Goal: Transaction & Acquisition: Purchase product/service

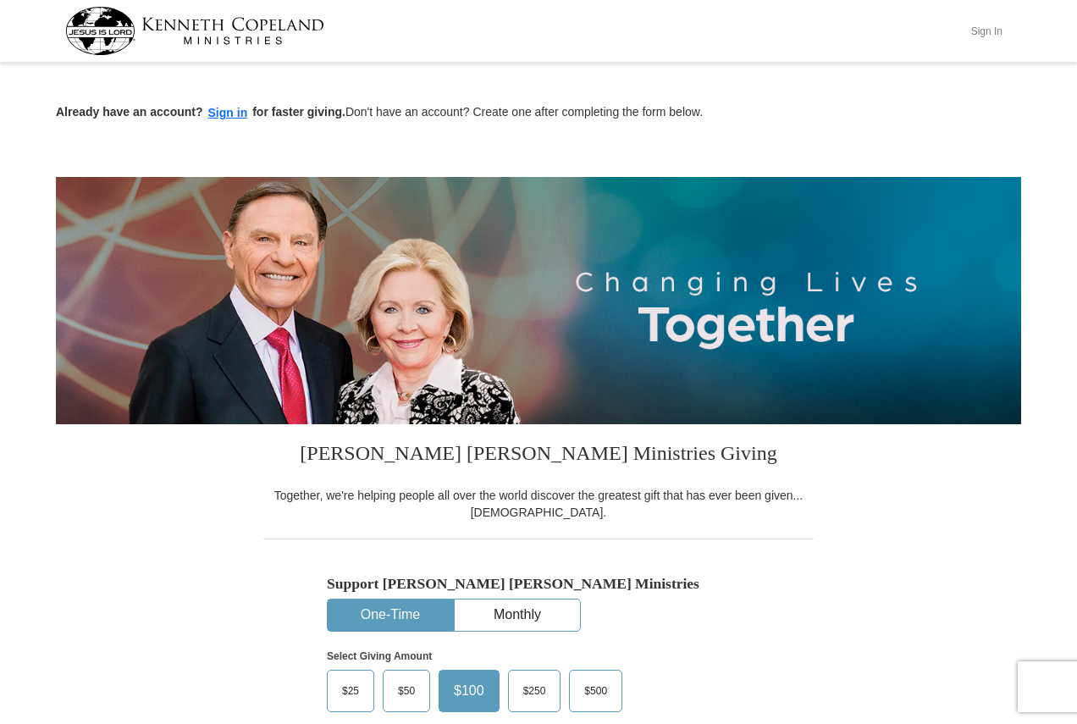
click at [993, 34] on button "Sign In" at bounding box center [986, 31] width 51 height 26
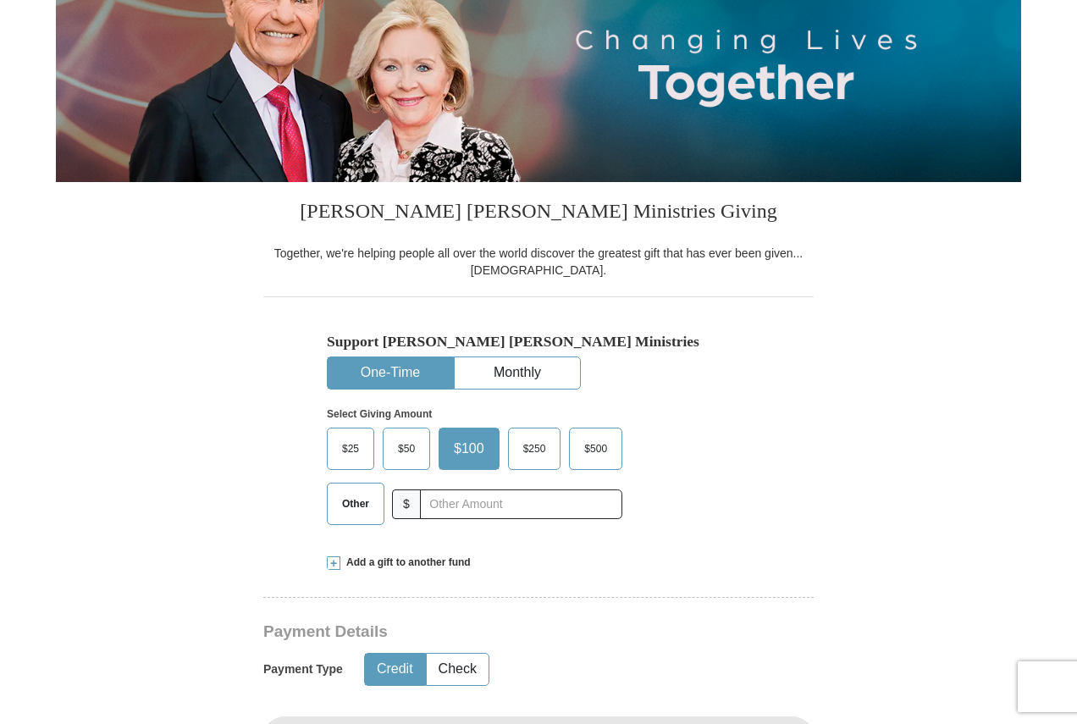
select select "PA"
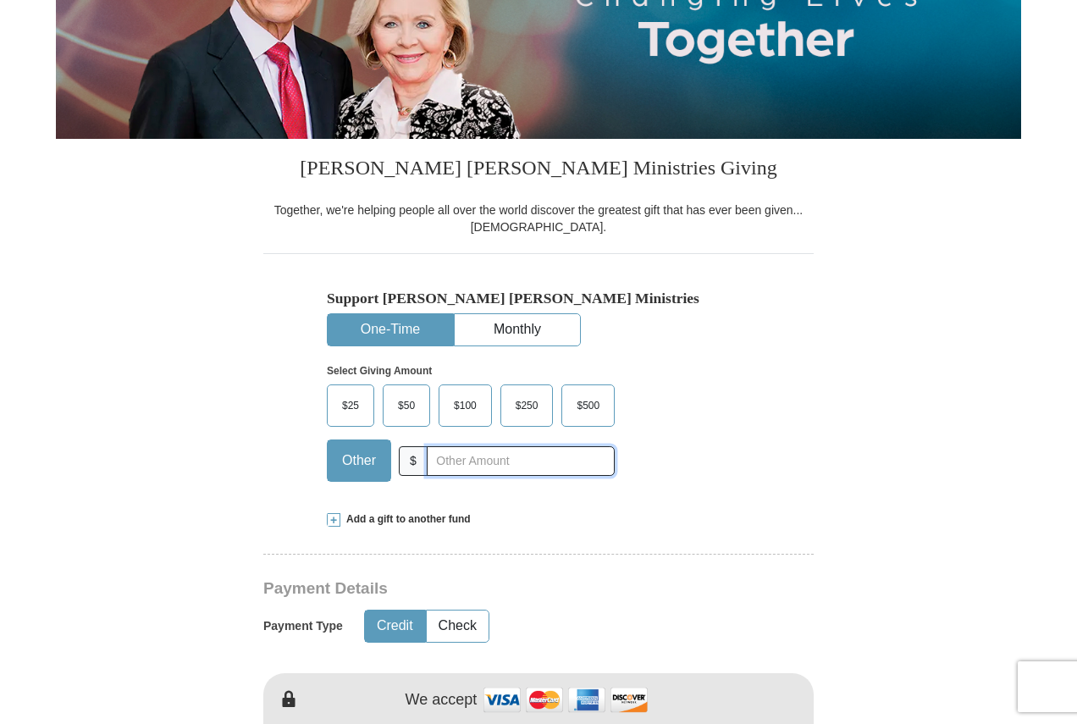
click at [537, 472] on input "text" at bounding box center [521, 461] width 188 height 30
type input "20"
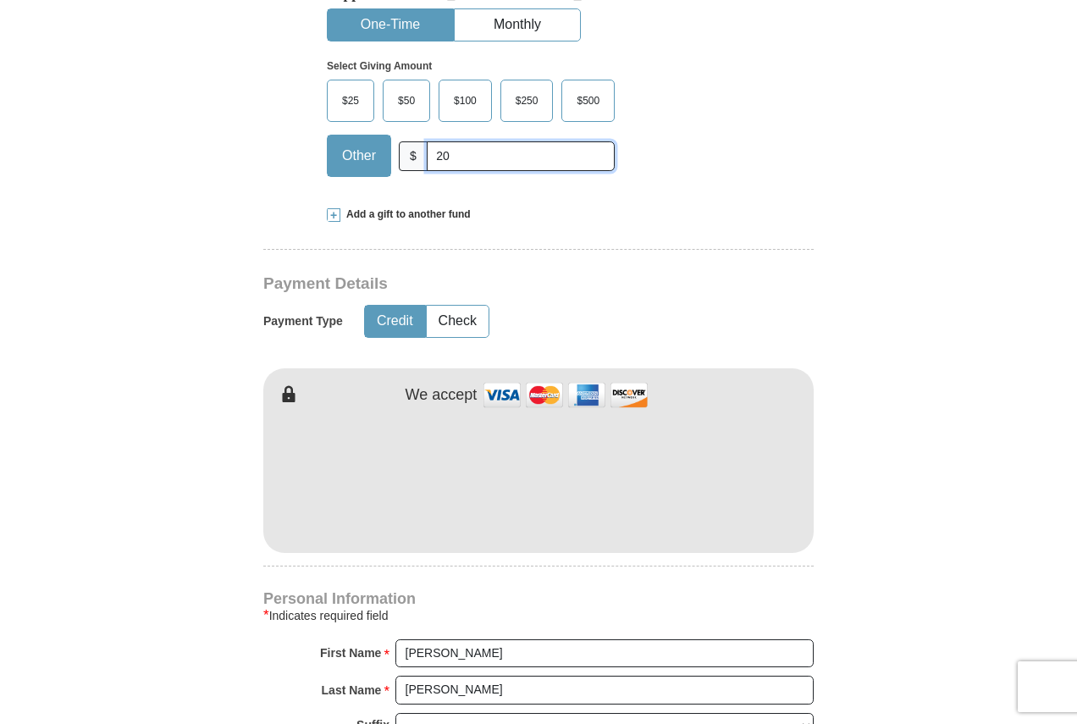
scroll to position [593, 0]
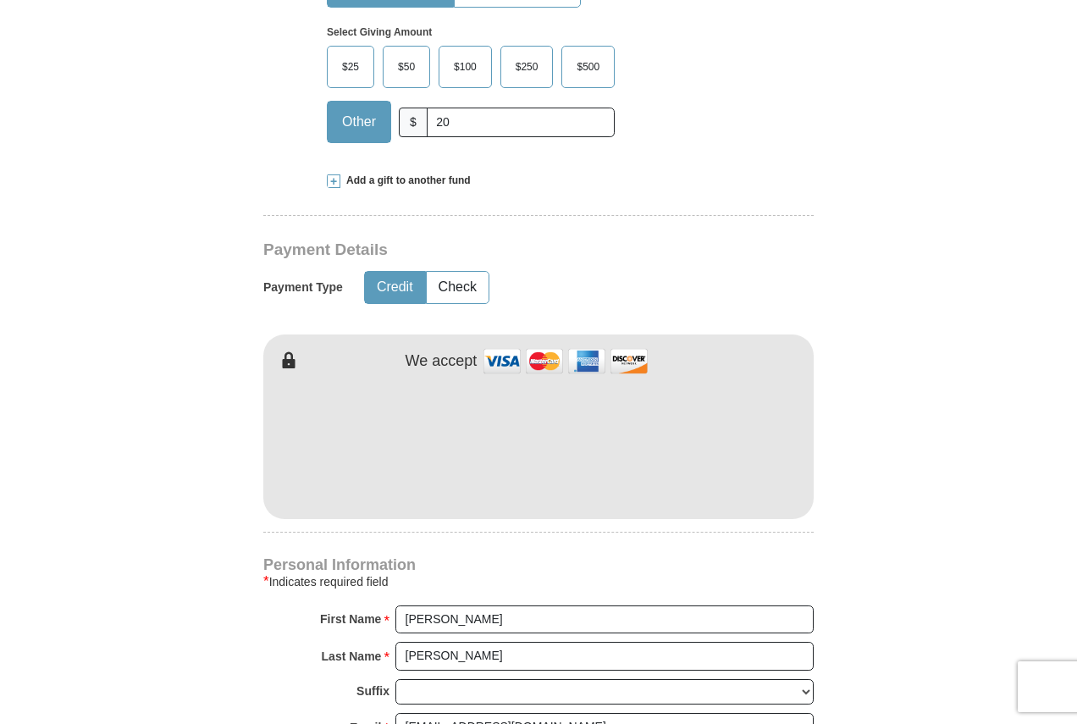
click at [332, 185] on span at bounding box center [334, 181] width 14 height 14
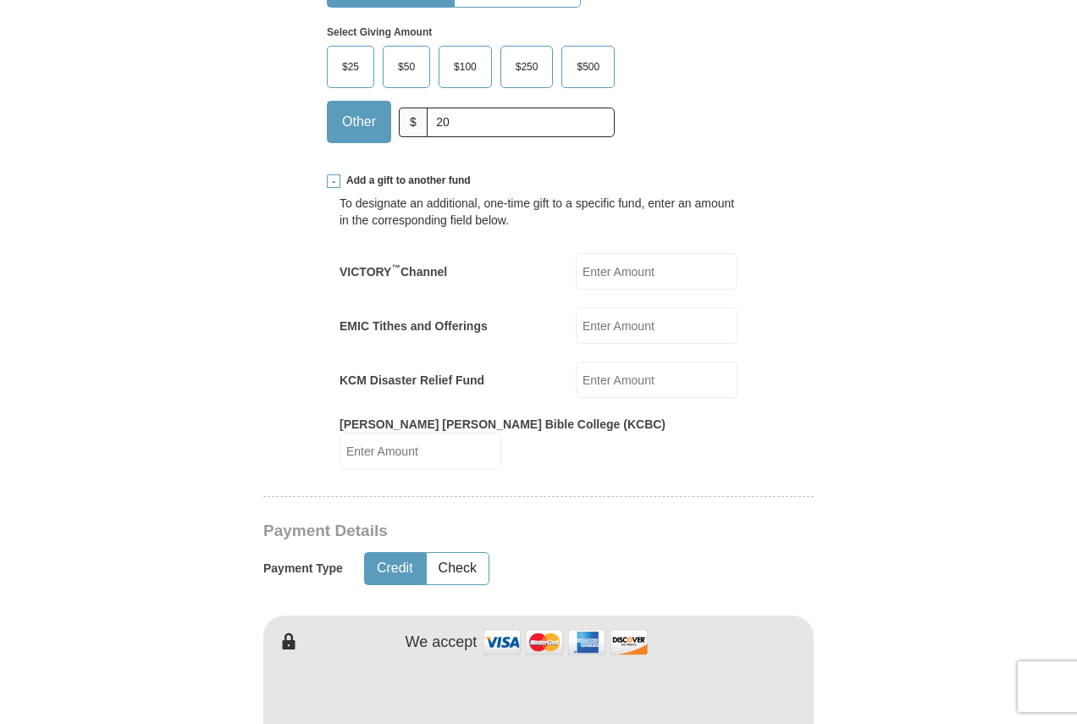
click at [332, 185] on span at bounding box center [334, 181] width 14 height 14
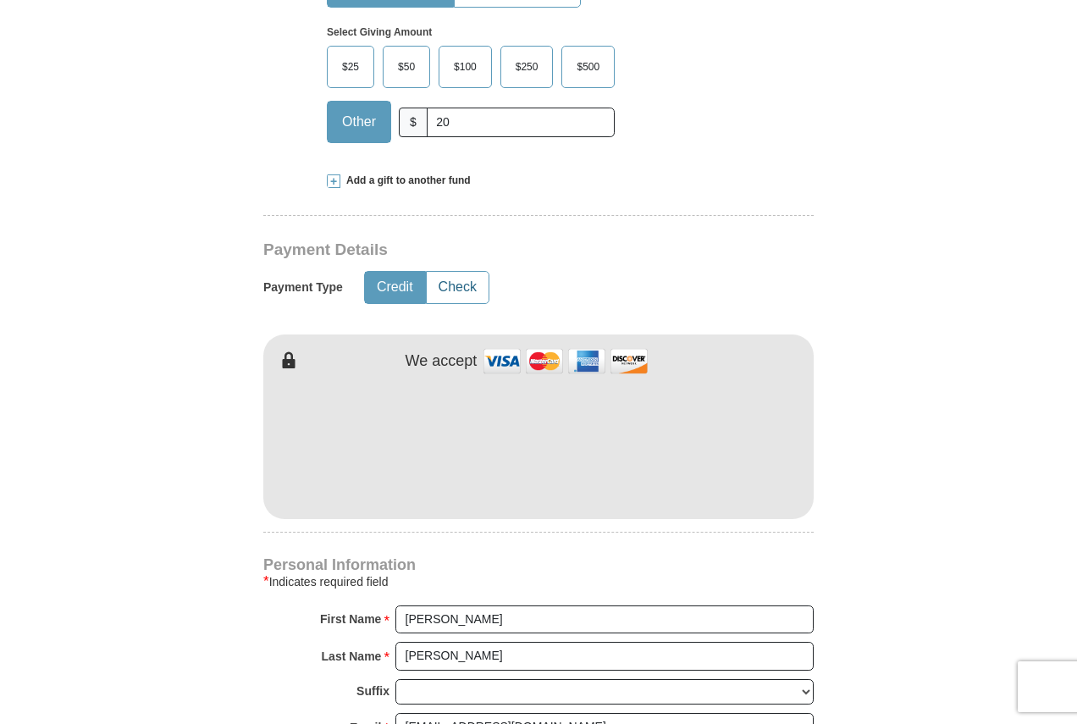
click at [451, 282] on button "Check" at bounding box center [458, 287] width 62 height 31
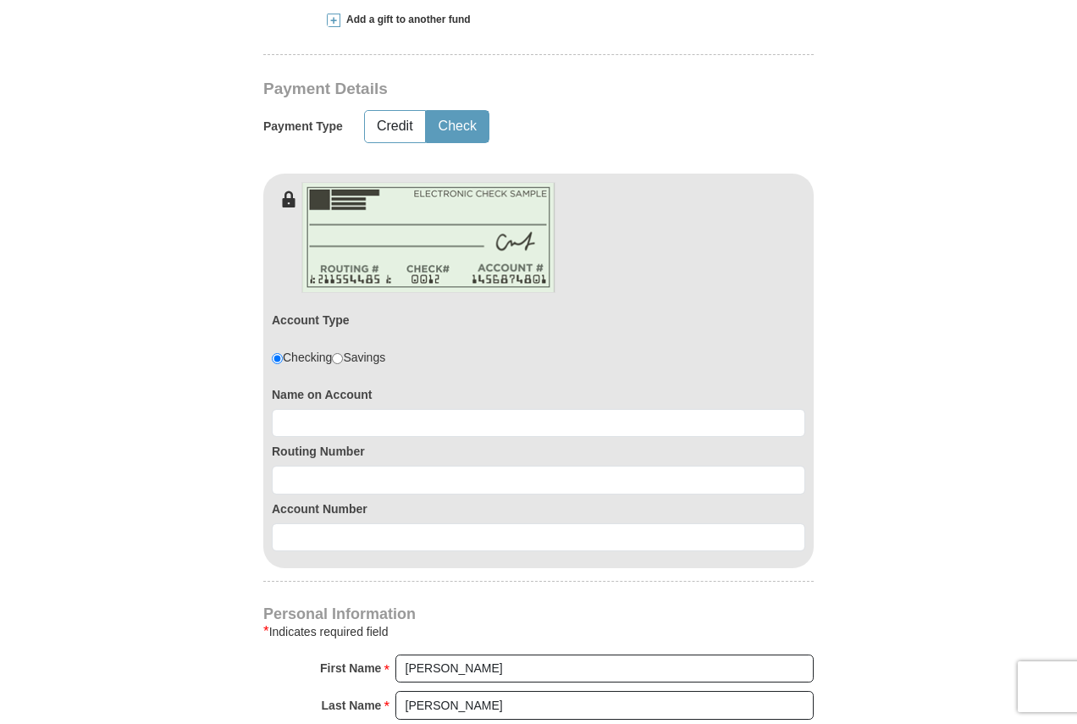
scroll to position [1016, 0]
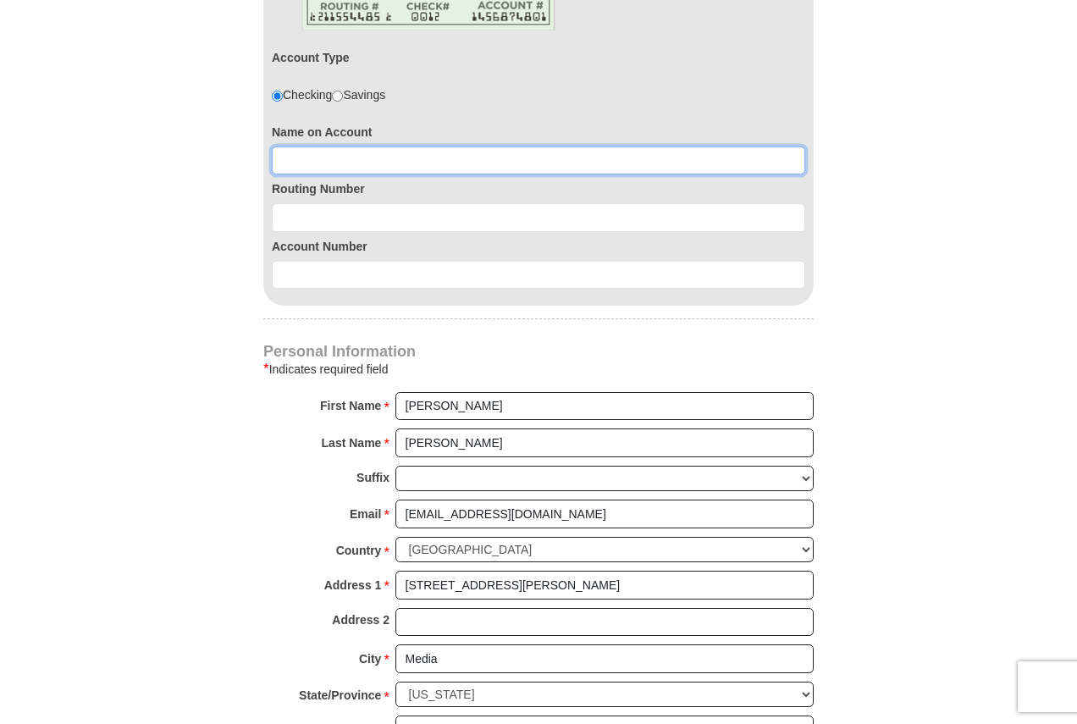
click at [333, 158] on input at bounding box center [539, 161] width 534 height 29
type input "Thomas D Howard"
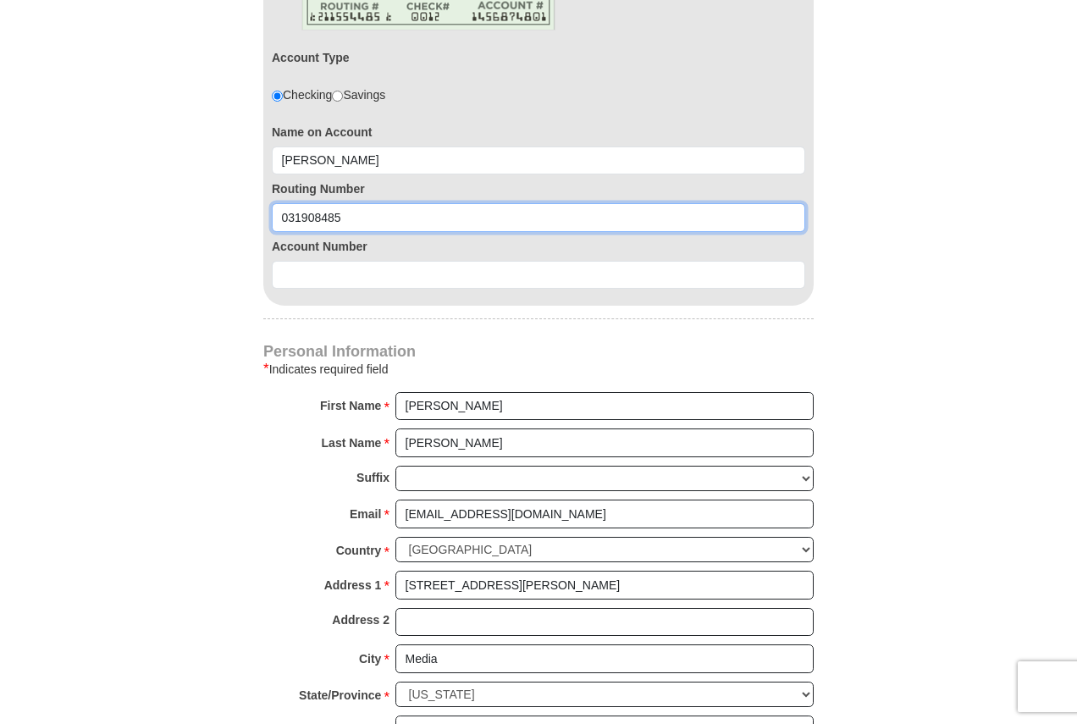
type input "031908485"
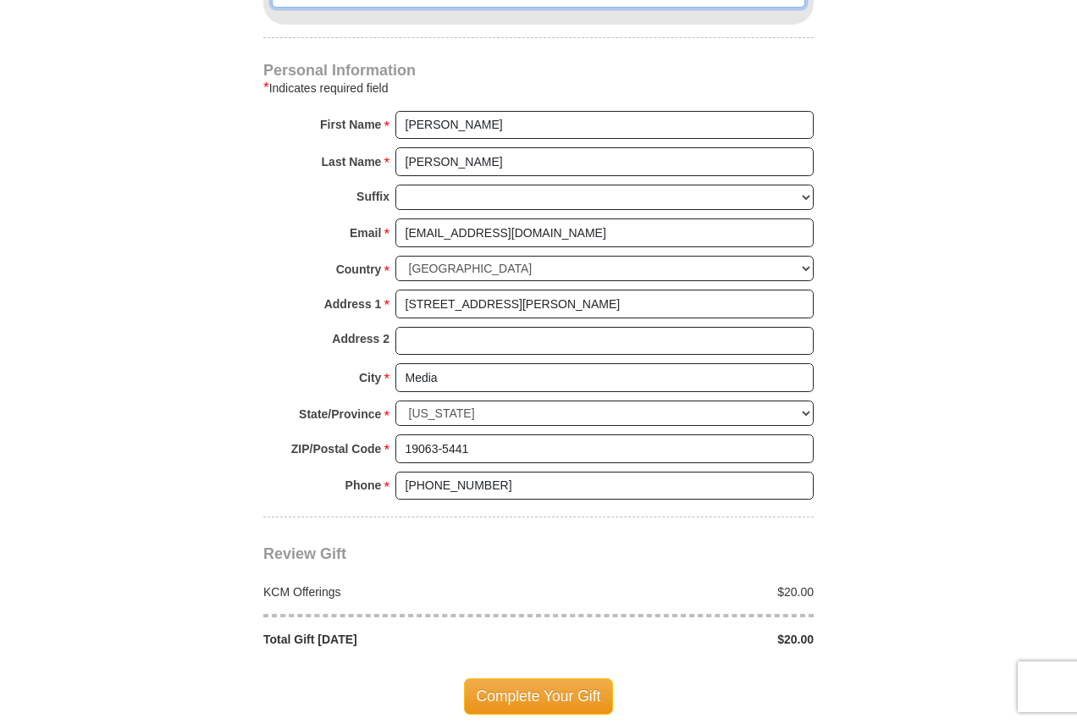
scroll to position [1524, 0]
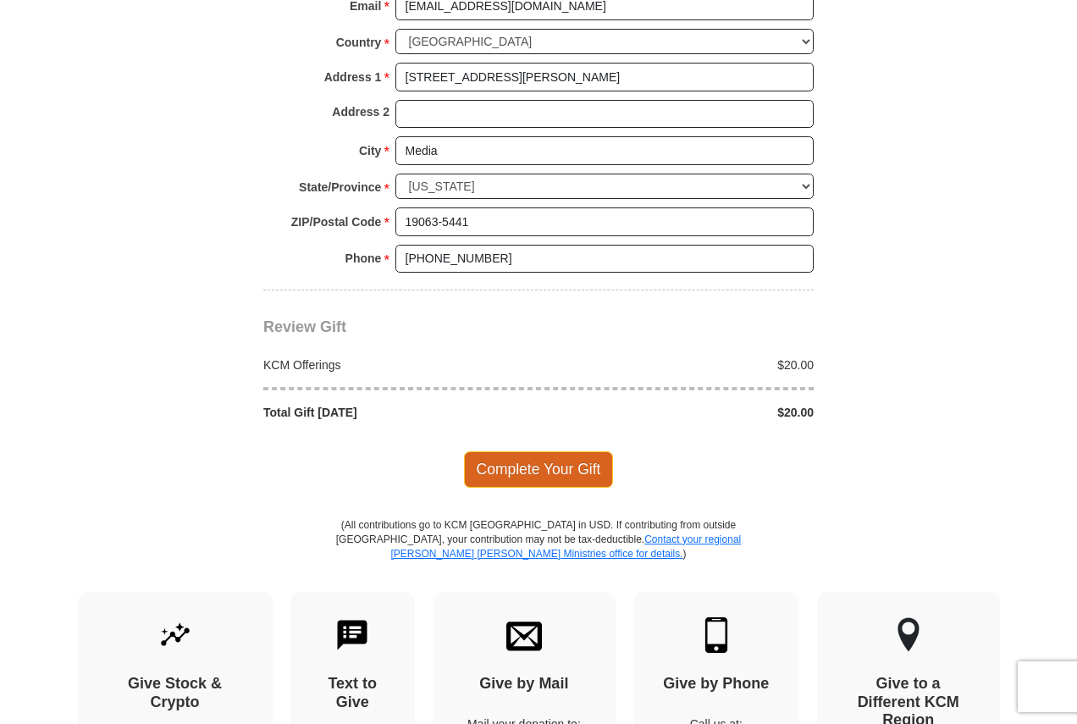
type input "0360154439"
click at [520, 479] on span "Complete Your Gift" at bounding box center [539, 469] width 150 height 36
